Goal: Task Accomplishment & Management: Use online tool/utility

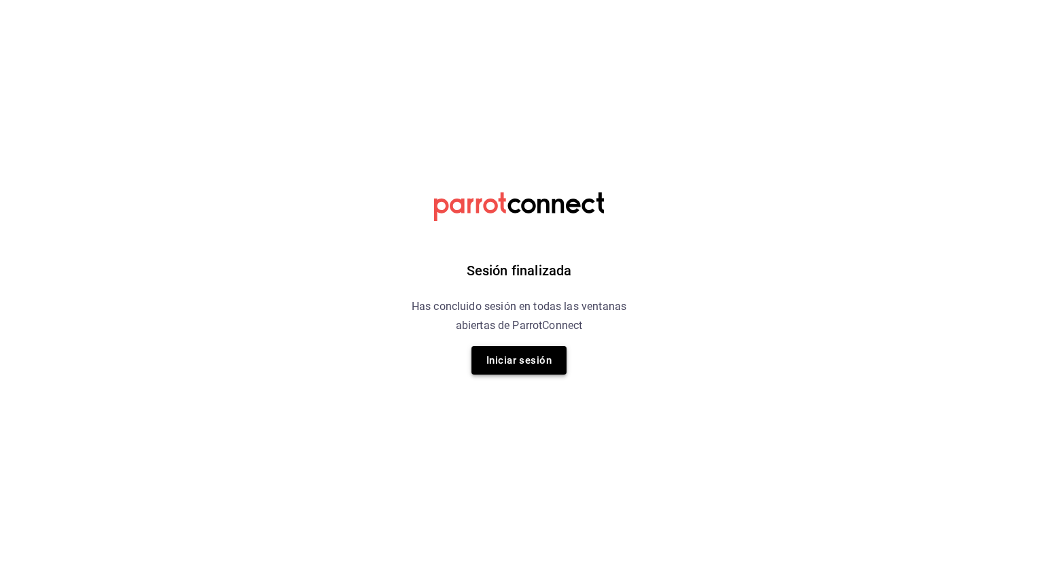
click at [526, 360] on button "Iniciar sesión" at bounding box center [519, 360] width 95 height 29
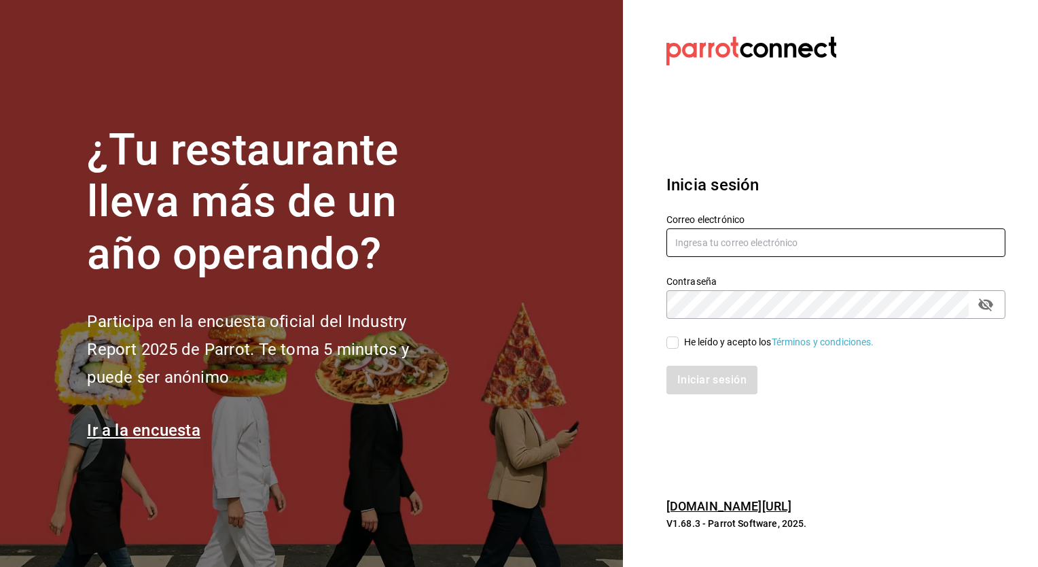
type input "[EMAIL_ADDRESS][DOMAIN_NAME]"
click at [671, 338] on input "He leído y acepto los Términos y condiciones." at bounding box center [673, 342] width 12 height 12
checkbox input "true"
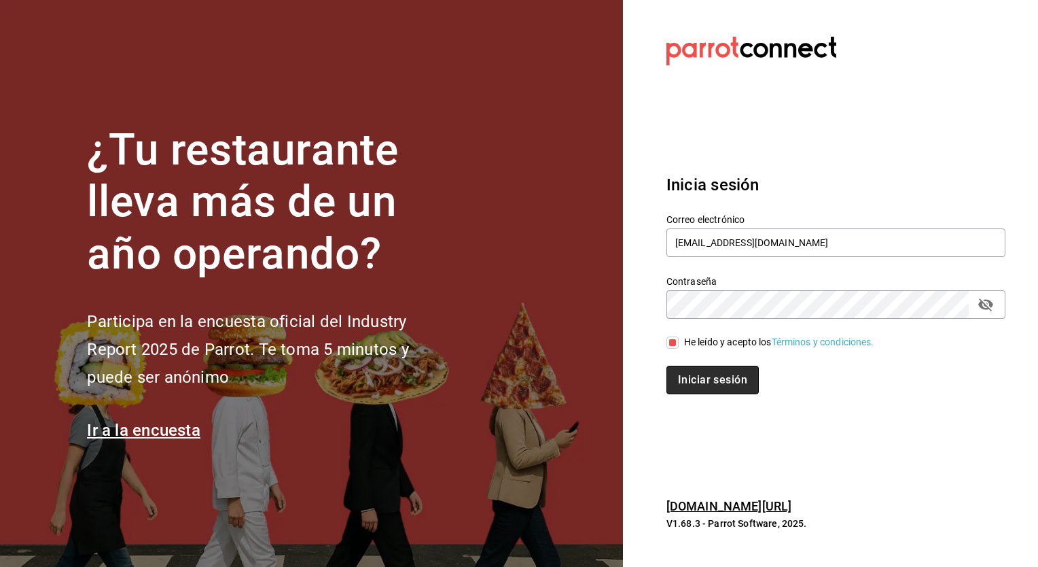
click at [684, 378] on button "Iniciar sesión" at bounding box center [713, 380] width 92 height 29
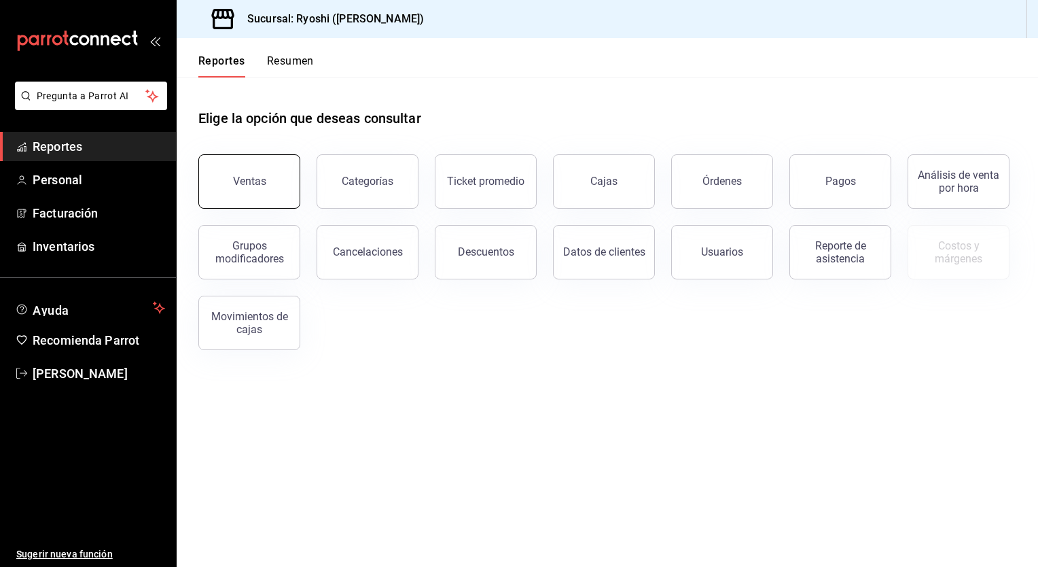
click at [260, 192] on button "Ventas" at bounding box center [249, 181] width 102 height 54
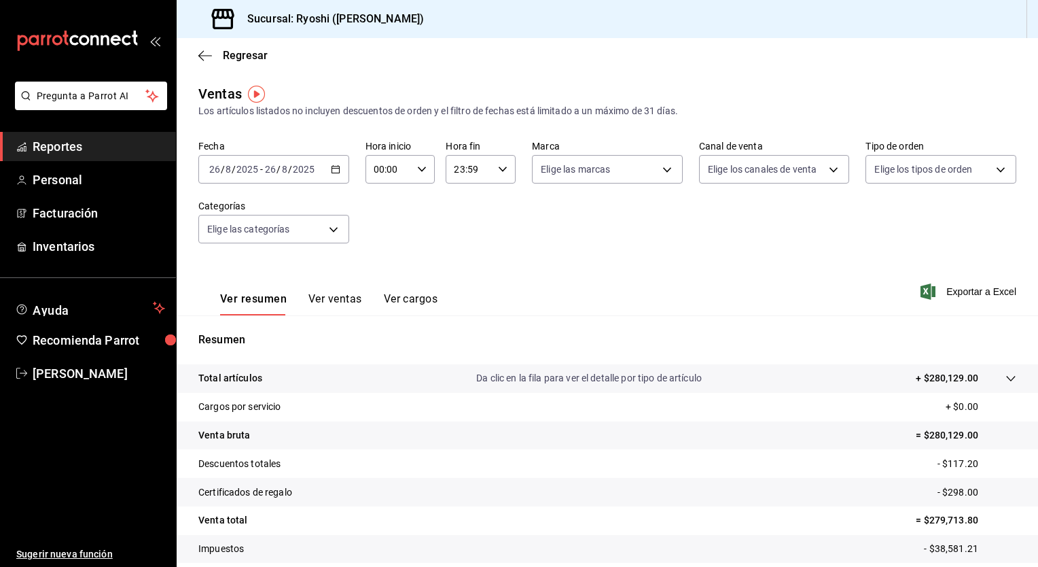
click at [334, 171] on icon "button" at bounding box center [336, 169] width 10 height 10
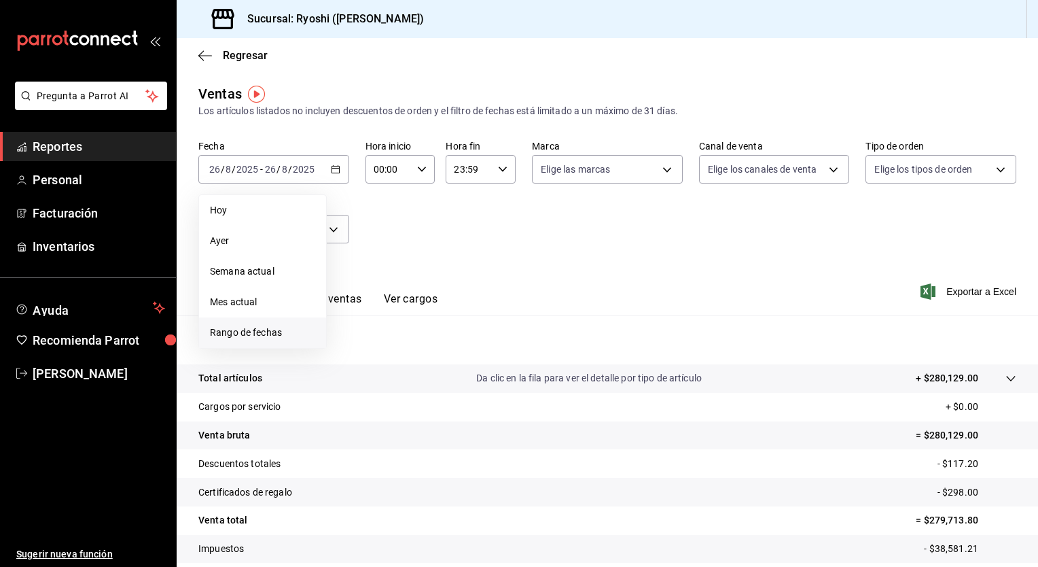
click at [233, 340] on li "Rango de fechas" at bounding box center [262, 332] width 127 height 31
click at [357, 379] on abbr "25" at bounding box center [355, 379] width 9 height 10
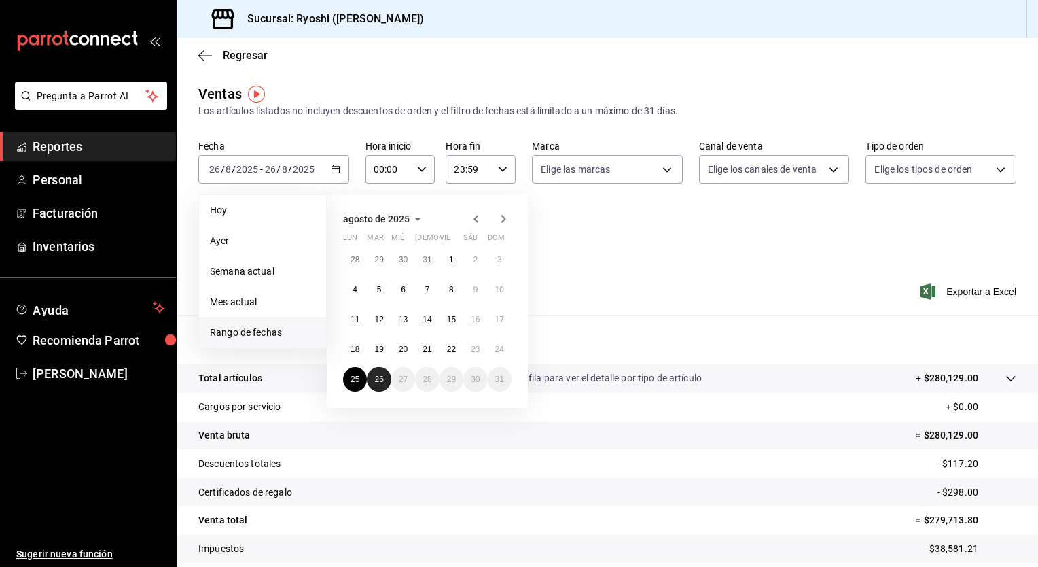
click at [386, 382] on button "26" at bounding box center [379, 379] width 24 height 24
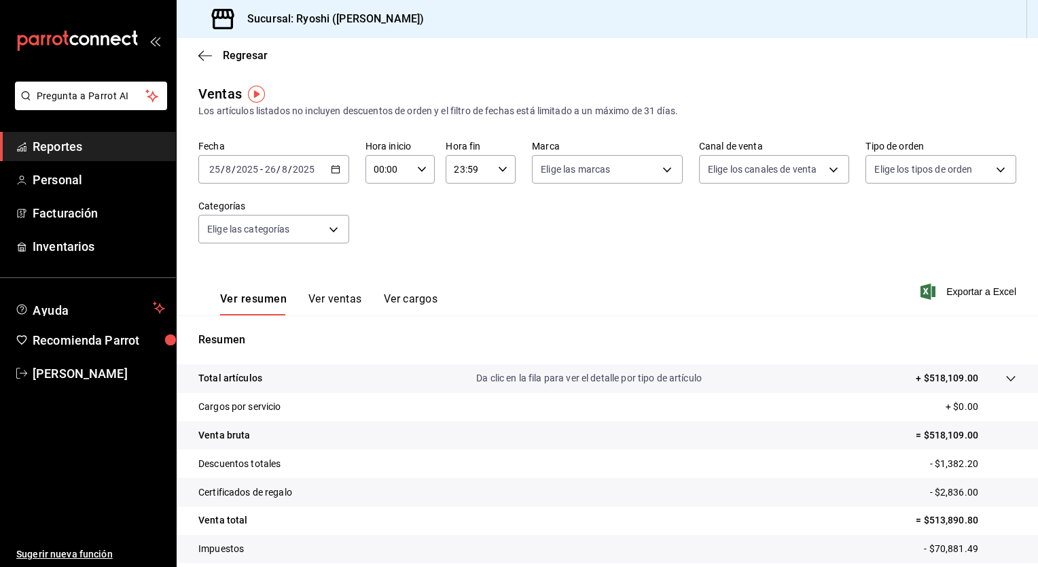
click at [425, 172] on div "00:00 Hora inicio" at bounding box center [401, 169] width 70 height 29
click at [383, 260] on button "02" at bounding box center [380, 269] width 29 height 27
type input "02:00"
click at [383, 260] on span "05" at bounding box center [380, 258] width 13 height 11
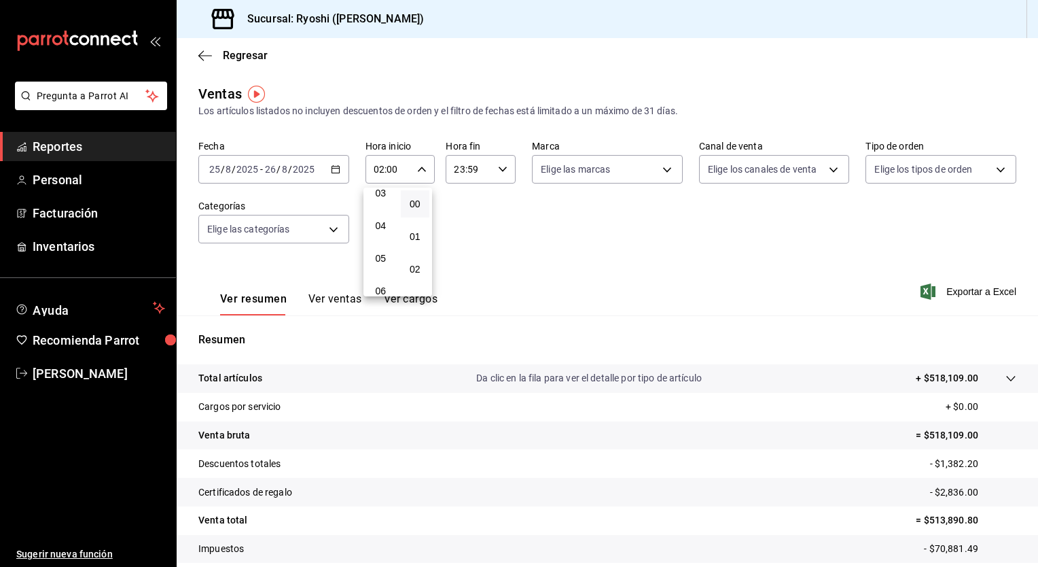
type input "05:00"
click at [597, 226] on div at bounding box center [519, 283] width 1038 height 567
click at [867, 275] on div "Ver resumen Ver ventas Ver cargos Exportar a Excel" at bounding box center [608, 288] width 862 height 56
click at [336, 305] on button "Ver ventas" at bounding box center [336, 303] width 54 height 23
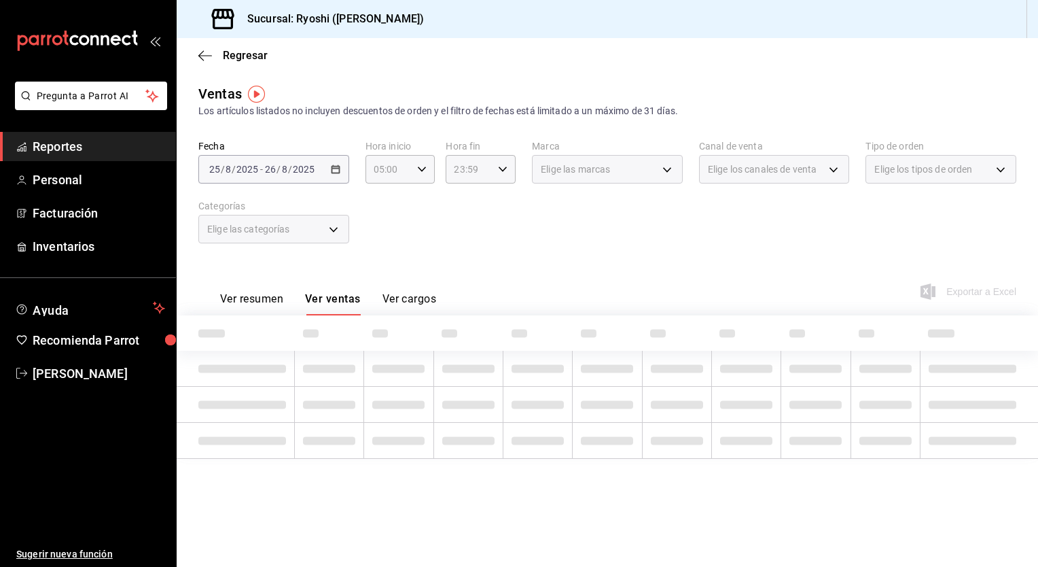
click at [264, 296] on button "Ver resumen" at bounding box center [251, 303] width 63 height 23
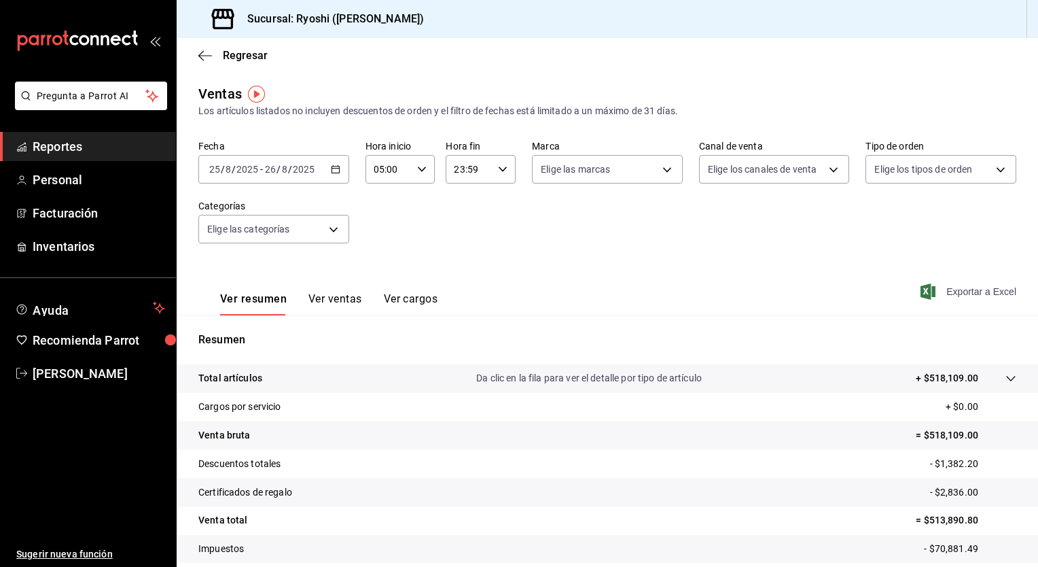
click at [953, 290] on span "Exportar a Excel" at bounding box center [969, 291] width 93 height 16
